Goal: Information Seeking & Learning: Learn about a topic

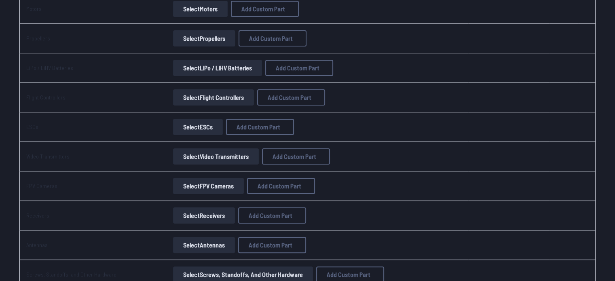
scroll to position [162, 0]
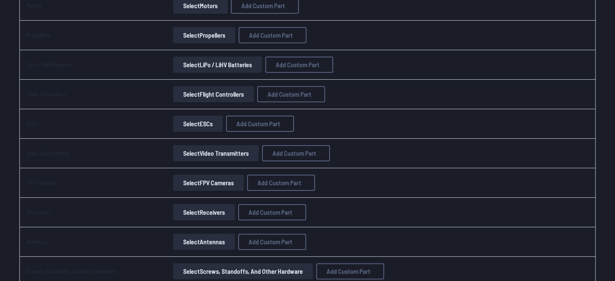
click at [211, 175] on button "Select FPV Cameras" at bounding box center [208, 183] width 71 height 16
click at [196, 175] on button "Select FPV Cameras" at bounding box center [208, 183] width 71 height 16
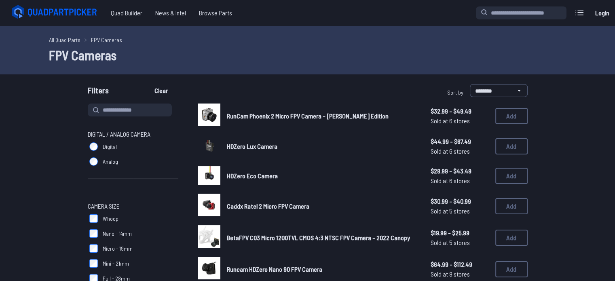
click at [117, 143] on span "Digital" at bounding box center [110, 147] width 14 height 8
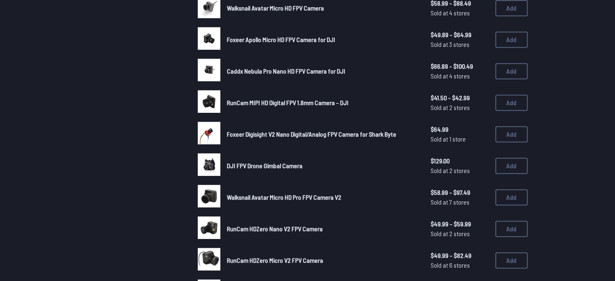
scroll to position [445, 0]
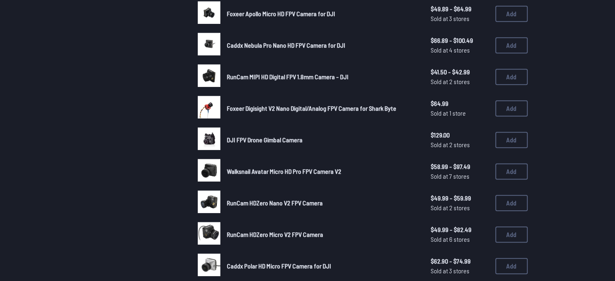
click at [282, 262] on span "Caddx Polar HD Micro FPV Camera for DJI" at bounding box center [279, 266] width 104 height 8
